Goal: Information Seeking & Learning: Stay updated

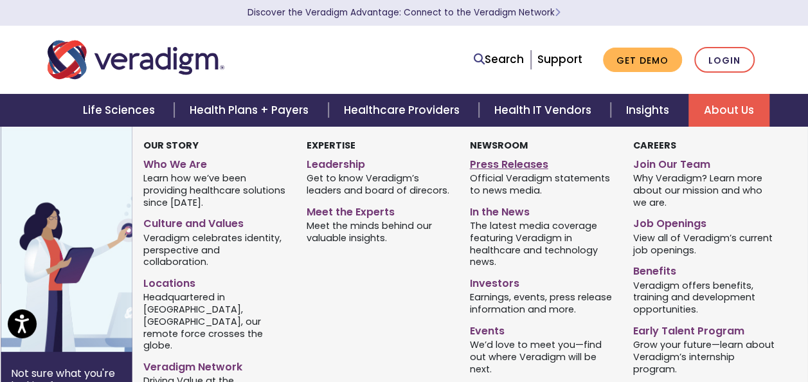
click at [536, 162] on link "Press Releases" at bounding box center [542, 162] width 144 height 19
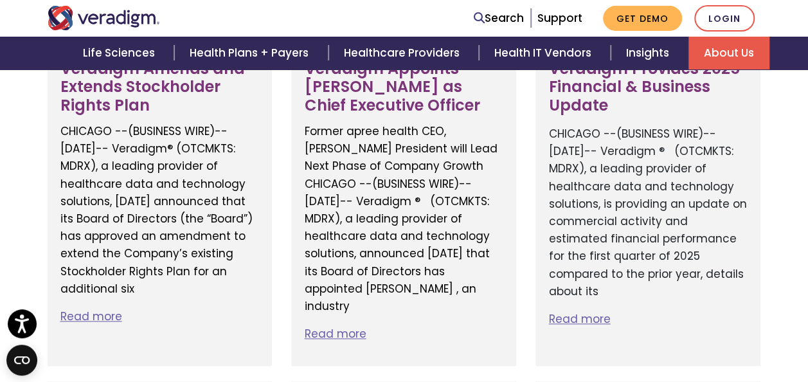
scroll to position [450, 0]
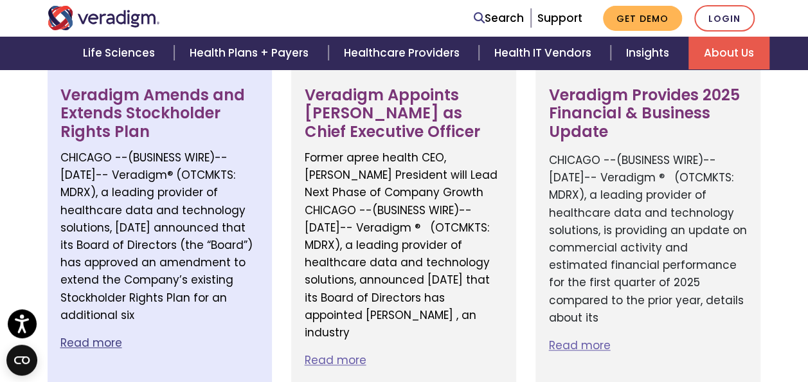
click at [161, 114] on h3 "Veradigm Amends and Extends Stockholder Rights Plan" at bounding box center [159, 113] width 199 height 55
click at [180, 111] on h3 "Veradigm Amends and Extends Stockholder Rights Plan" at bounding box center [159, 113] width 199 height 55
click at [170, 94] on h3 "Veradigm Amends and Extends Stockholder Rights Plan" at bounding box center [159, 113] width 199 height 55
